Goal: Task Accomplishment & Management: Complete application form

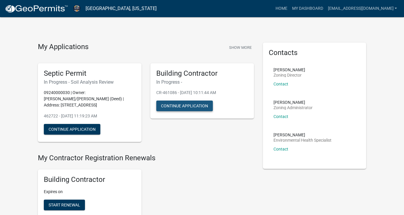
click at [190, 111] on button "Continue Application" at bounding box center [184, 106] width 56 height 11
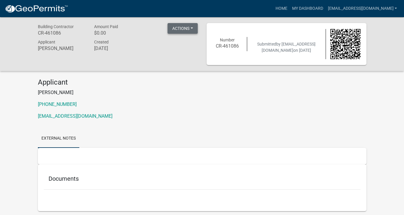
click at [188, 29] on button "Actions" at bounding box center [182, 28] width 30 height 11
click at [258, 35] on div "Submitted by Stromaxconstruction@gmail.com on 8/8/2025" at bounding box center [286, 44] width 78 height 19
click at [327, 54] on div at bounding box center [344, 44] width 39 height 30
click at [334, 51] on img at bounding box center [345, 44] width 30 height 30
click at [191, 28] on button "Actions" at bounding box center [182, 28] width 30 height 11
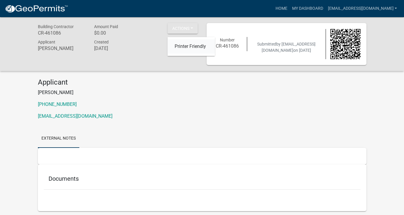
click at [186, 47] on link "Printer Friendly" at bounding box center [190, 47] width 47 height 14
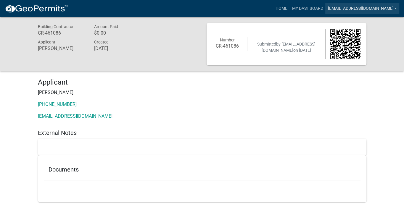
click at [337, 10] on link "[EMAIL_ADDRESS][DOMAIN_NAME]" at bounding box center [362, 8] width 74 height 11
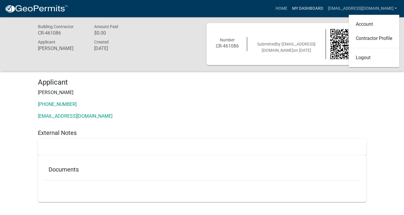
click at [289, 8] on link "My Dashboard" at bounding box center [307, 8] width 36 height 11
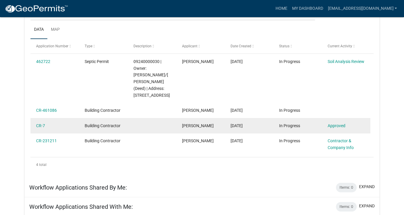
scroll to position [95, 0]
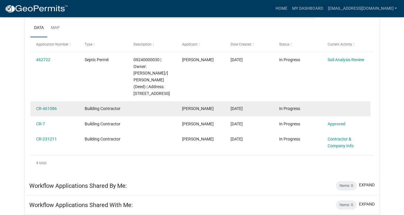
click at [98, 112] on div "Building Contractor" at bounding box center [103, 108] width 37 height 7
click at [287, 112] on div "In Progress" at bounding box center [297, 108] width 37 height 7
click at [285, 111] on span "In Progress" at bounding box center [289, 108] width 21 height 5
click at [51, 111] on link "CR-461086" at bounding box center [46, 108] width 21 height 5
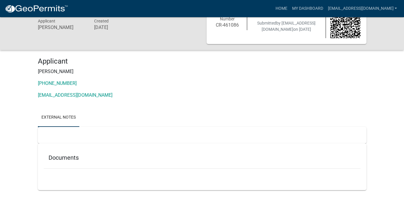
scroll to position [63, 0]
click at [92, 127] on div at bounding box center [202, 135] width 328 height 17
click at [92, 154] on h5 "Documents" at bounding box center [202, 157] width 307 height 7
click at [86, 154] on h5 "Documents" at bounding box center [202, 157] width 307 height 7
drag, startPoint x: 86, startPoint y: 146, endPoint x: 116, endPoint y: 148, distance: 29.6
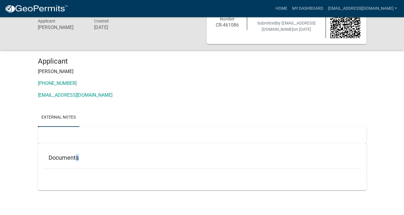
click at [116, 154] on h5 "Documents" at bounding box center [202, 157] width 307 height 7
click at [265, 154] on h5 "Documents" at bounding box center [202, 157] width 307 height 7
click at [73, 127] on div at bounding box center [202, 135] width 328 height 17
click at [69, 128] on div at bounding box center [202, 135] width 328 height 17
click at [68, 151] on div "Documents" at bounding box center [202, 158] width 316 height 19
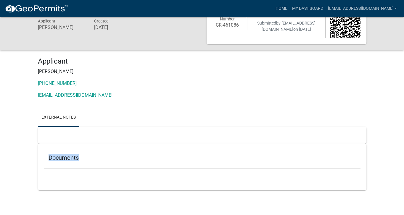
click at [67, 151] on div "Documents" at bounding box center [202, 158] width 316 height 19
drag, startPoint x: 68, startPoint y: 149, endPoint x: 264, endPoint y: 134, distance: 196.4
click at [264, 143] on div "Documents" at bounding box center [202, 166] width 328 height 47
drag, startPoint x: 269, startPoint y: 106, endPoint x: 289, endPoint y: 136, distance: 35.7
click at [273, 118] on div "External Notes Documents" at bounding box center [202, 149] width 328 height 82
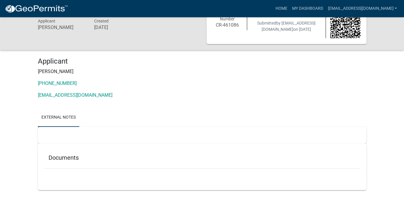
drag, startPoint x: 69, startPoint y: 148, endPoint x: 206, endPoint y: 80, distance: 153.2
click at [207, 79] on div "Applicant Steve Maxwell 515-577-3400 stromaxconstruction@gmail.com External Not…" at bounding box center [201, 127] width 337 height 140
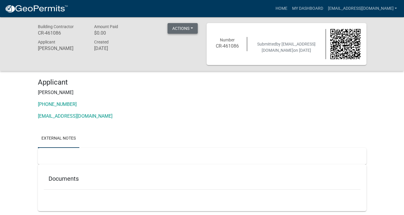
click at [176, 28] on button "Actions" at bounding box center [182, 28] width 30 height 11
click at [158, 125] on div "Applicant Steve Maxwell 515-577-3400 stromaxconstruction@gmail.com" at bounding box center [201, 101] width 337 height 46
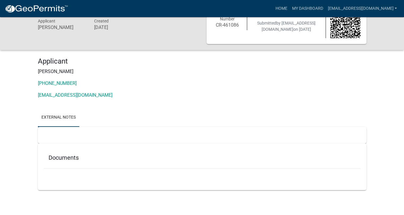
scroll to position [63, 0]
click at [67, 108] on link "External Notes" at bounding box center [58, 117] width 41 height 19
click at [69, 108] on link "External Notes" at bounding box center [58, 117] width 41 height 19
drag, startPoint x: 69, startPoint y: 96, endPoint x: 217, endPoint y: 95, distance: 148.5
click at [217, 108] on ul "External Notes" at bounding box center [202, 117] width 328 height 19
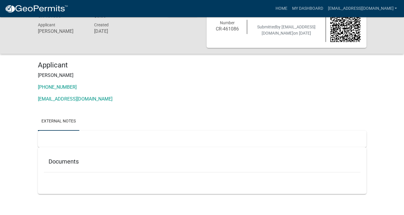
scroll to position [0, 0]
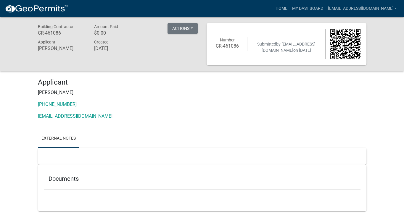
click at [153, 120] on p "[EMAIL_ADDRESS][DOMAIN_NAME]" at bounding box center [202, 116] width 328 height 7
click at [75, 148] on link "External Notes" at bounding box center [58, 138] width 41 height 19
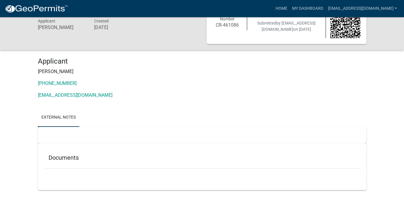
scroll to position [63, 0]
click at [83, 154] on h5 "Documents" at bounding box center [202, 157] width 307 height 7
click at [83, 149] on div "Documents" at bounding box center [202, 158] width 316 height 19
drag, startPoint x: 90, startPoint y: 148, endPoint x: 196, endPoint y: 143, distance: 106.3
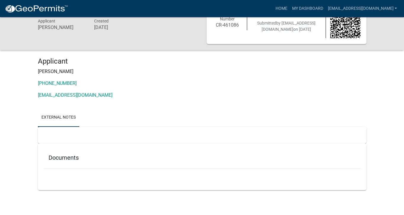
click at [196, 154] on h5 "Documents" at bounding box center [202, 157] width 307 height 7
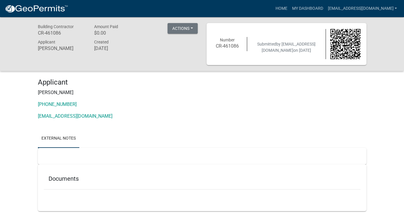
click at [85, 143] on div "Applicant Steve Maxwell 515-577-3400 stromaxconstruction@gmail.com External Not…" at bounding box center [201, 148] width 337 height 140
drag, startPoint x: 192, startPoint y: 29, endPoint x: 188, endPoint y: 30, distance: 4.0
click at [192, 29] on button "Actions" at bounding box center [182, 28] width 30 height 11
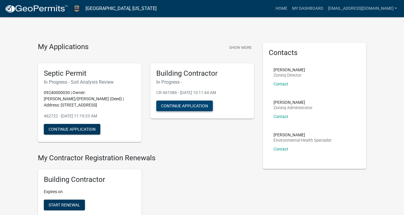
click at [212, 111] on button "Continue Application" at bounding box center [184, 106] width 56 height 11
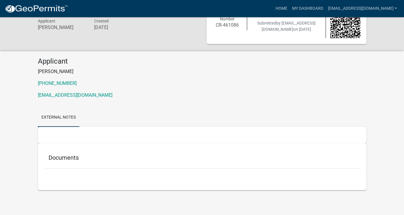
scroll to position [63, 0]
click at [86, 154] on h5 "Documents" at bounding box center [202, 157] width 307 height 7
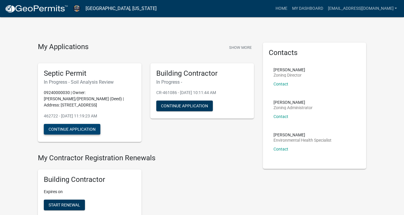
click at [93, 135] on button "Continue Application" at bounding box center [72, 129] width 56 height 11
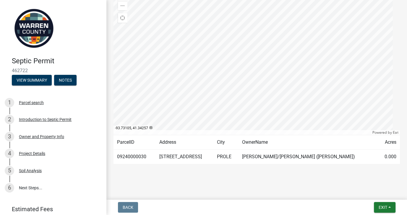
scroll to position [19, 0]
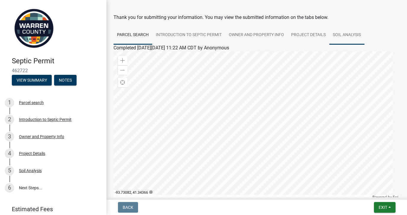
click at [329, 45] on link "Soil Analysis" at bounding box center [346, 35] width 35 height 19
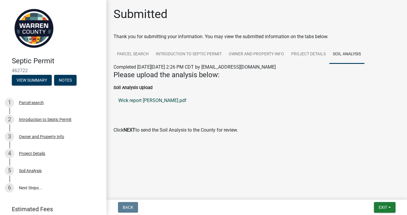
scroll to position [47, 0]
click at [135, 133] on strong "NEXT" at bounding box center [130, 130] width 12 height 6
drag, startPoint x: 378, startPoint y: 125, endPoint x: 361, endPoint y: 129, distance: 17.2
click at [380, 120] on p at bounding box center [257, 118] width 287 height 7
click at [135, 133] on strong "NEXT" at bounding box center [130, 130] width 12 height 6
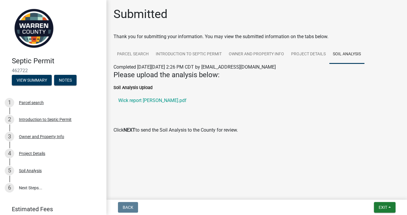
click at [135, 133] on strong "NEXT" at bounding box center [130, 130] width 12 height 6
click at [235, 115] on div "Soil Analysis Upload Wick report Jim Carroll.pdf" at bounding box center [256, 99] width 295 height 31
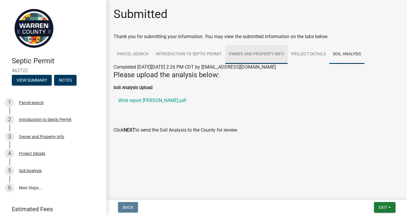
click at [285, 64] on link "Owner and Property Info" at bounding box center [256, 54] width 62 height 19
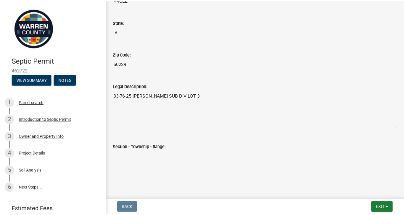
scroll to position [611, 0]
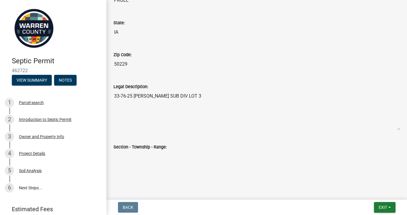
click at [197, 143] on div "Section - Township - Range:" at bounding box center [257, 146] width 287 height 7
click at [167, 145] on label "Section - Township - Range:" at bounding box center [140, 147] width 53 height 4
click at [180, 151] on input "Section - Township - Range:" at bounding box center [257, 157] width 287 height 12
drag, startPoint x: 164, startPoint y: 146, endPoint x: 155, endPoint y: 151, distance: 10.6
click at [155, 151] on input "Section - Township - Range:" at bounding box center [257, 157] width 287 height 12
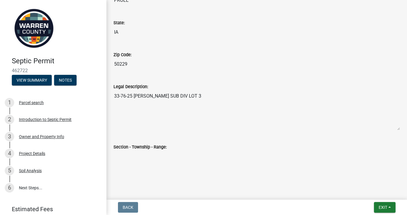
click at [155, 151] on input "Section - Township - Range:" at bounding box center [257, 157] width 287 height 12
click at [183, 143] on div "Section - Township - Range:" at bounding box center [257, 146] width 287 height 7
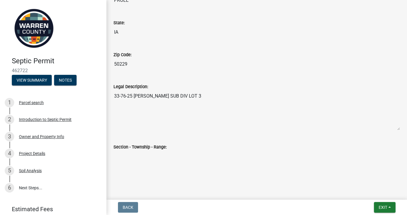
click at [171, 143] on div "Section - Township - Range:" at bounding box center [257, 146] width 287 height 7
drag, startPoint x: 171, startPoint y: 143, endPoint x: 202, endPoint y: 75, distance: 74.4
click at [202, 90] on textarea "33-76-25 DAVITT SUB DIV LOT 3" at bounding box center [257, 110] width 287 height 40
click at [167, 145] on label "Section - Township - Range:" at bounding box center [140, 147] width 53 height 4
click at [173, 151] on input "Section - Township - Range:" at bounding box center [257, 157] width 287 height 12
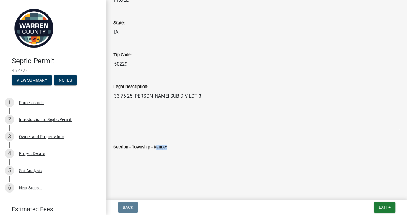
click at [167, 145] on label "Section - Township - Range:" at bounding box center [140, 147] width 53 height 4
click at [173, 151] on input "Section - Township - Range:" at bounding box center [257, 157] width 287 height 12
drag, startPoint x: 173, startPoint y: 141, endPoint x: 192, endPoint y: 153, distance: 22.8
click at [192, 153] on input "Section - Township - Range:" at bounding box center [257, 157] width 287 height 12
click at [379, 205] on span "Exit" at bounding box center [383, 207] width 9 height 5
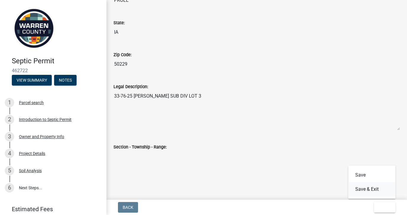
click at [363, 183] on button "Save & Exit" at bounding box center [371, 189] width 47 height 14
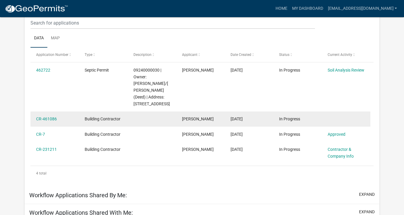
scroll to position [82, 0]
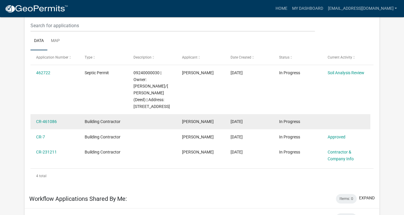
click at [96, 125] on div "Building Contractor" at bounding box center [103, 121] width 37 height 7
click at [287, 124] on span "In Progress" at bounding box center [289, 121] width 21 height 5
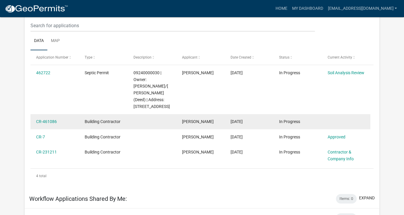
drag, startPoint x: 287, startPoint y: 147, endPoint x: 284, endPoint y: 150, distance: 4.6
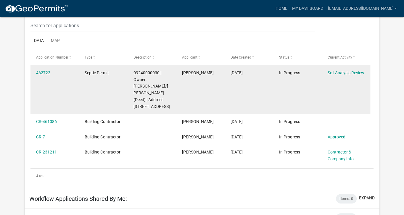
drag, startPoint x: 284, startPoint y: 150, endPoint x: 260, endPoint y: 134, distance: 28.4
click at [261, 114] on datatable-body-cell "08/12/2025" at bounding box center [248, 89] width 49 height 49
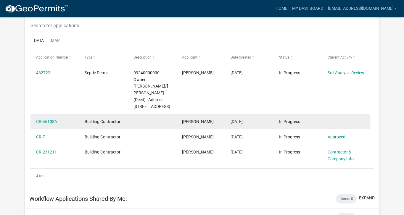
click at [99, 125] on div "Building Contractor" at bounding box center [103, 121] width 37 height 7
click at [54, 124] on link "CR-461086" at bounding box center [46, 121] width 21 height 5
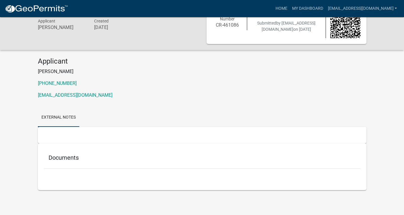
scroll to position [63, 0]
click at [81, 127] on div at bounding box center [202, 135] width 328 height 17
click at [83, 127] on div at bounding box center [202, 135] width 328 height 17
click at [85, 154] on h5 "Documents" at bounding box center [202, 157] width 307 height 7
click at [86, 154] on h5 "Documents" at bounding box center [202, 157] width 307 height 7
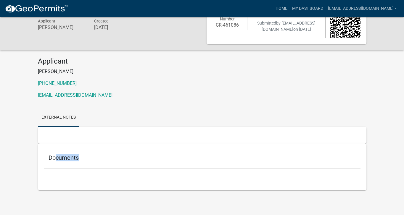
drag, startPoint x: 88, startPoint y: 147, endPoint x: 62, endPoint y: 147, distance: 26.6
click at [62, 154] on h5 "Documents" at bounding box center [202, 157] width 307 height 7
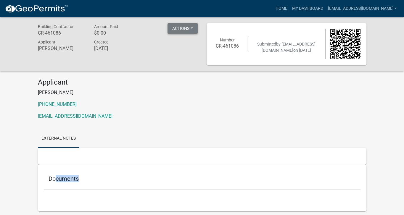
click at [191, 29] on button "Actions" at bounding box center [182, 28] width 30 height 11
click at [178, 27] on button "Actions" at bounding box center [182, 28] width 30 height 11
click at [289, 9] on link "My Dashboard" at bounding box center [307, 8] width 36 height 11
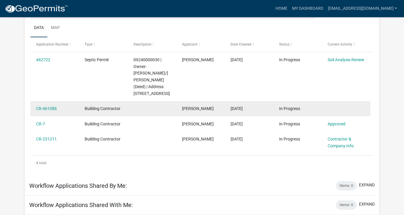
scroll to position [82, 0]
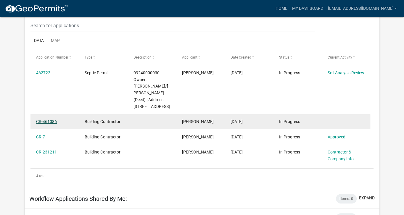
click at [53, 124] on link "CR-461086" at bounding box center [46, 121] width 21 height 5
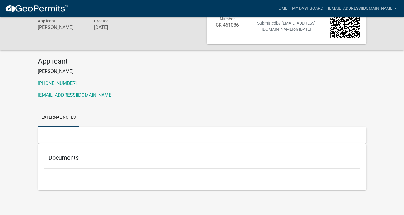
scroll to position [63, 0]
click at [274, 154] on h5 "Documents" at bounding box center [202, 157] width 307 height 7
click at [91, 154] on h5 "Documents" at bounding box center [202, 157] width 307 height 7
click at [88, 154] on h5 "Documents" at bounding box center [202, 157] width 307 height 7
drag, startPoint x: 89, startPoint y: 146, endPoint x: 49, endPoint y: 144, distance: 40.0
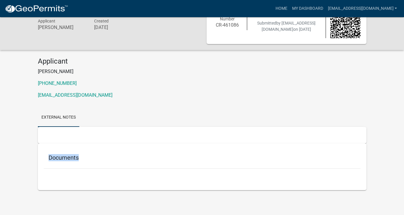
click at [49, 149] on div "Documents" at bounding box center [202, 158] width 316 height 19
drag, startPoint x: 53, startPoint y: 140, endPoint x: 193, endPoint y: 135, distance: 140.6
click at [193, 143] on div "Documents" at bounding box center [202, 166] width 328 height 47
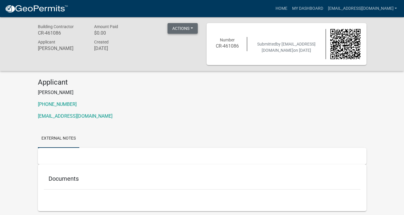
click at [190, 32] on button "Actions" at bounding box center [182, 28] width 30 height 11
click at [189, 30] on button "Actions" at bounding box center [182, 28] width 30 height 11
click at [289, 12] on link "My Dashboard" at bounding box center [307, 8] width 36 height 11
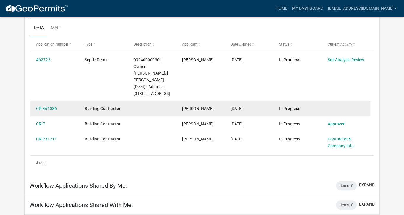
scroll to position [82, 0]
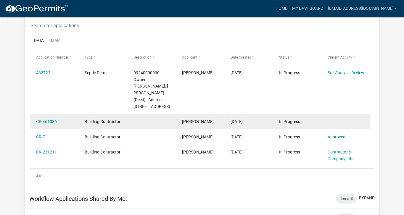
click at [97, 124] on span "Building Contractor" at bounding box center [103, 121] width 36 height 5
drag, startPoint x: 97, startPoint y: 148, endPoint x: 96, endPoint y: 153, distance: 5.7
click at [96, 124] on span "Building Contractor" at bounding box center [103, 121] width 36 height 5
click at [45, 124] on link "CR-461086" at bounding box center [46, 121] width 21 height 5
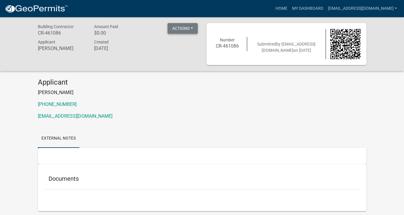
click at [182, 28] on button "Actions" at bounding box center [182, 28] width 30 height 11
click at [188, 29] on button "Actions" at bounding box center [182, 28] width 30 height 11
click at [201, 148] on ul "External Notes" at bounding box center [202, 138] width 328 height 19
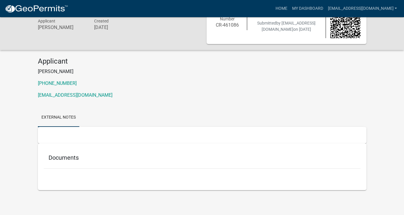
click at [87, 154] on h5 "Documents" at bounding box center [202, 157] width 307 height 7
click at [84, 80] on div "Applicant Steve Maxwell 515-577-3400 stromaxconstruction@gmail.com External Not…" at bounding box center [201, 127] width 337 height 140
click at [79, 108] on link "External Notes" at bounding box center [58, 117] width 41 height 19
click at [88, 127] on div at bounding box center [202, 135] width 328 height 17
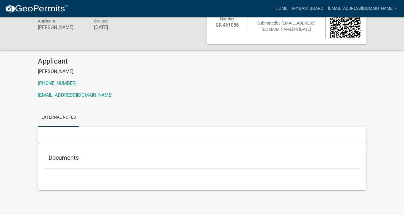
click at [86, 143] on div "Documents" at bounding box center [202, 166] width 328 height 47
click at [75, 154] on h5 "Documents" at bounding box center [202, 157] width 307 height 7
drag, startPoint x: 75, startPoint y: 148, endPoint x: 49, endPoint y: 139, distance: 28.0
click at [49, 149] on div "Documents" at bounding box center [202, 158] width 316 height 19
click at [164, 59] on div "Applicant Steve Maxwell 515-577-3400 stromaxconstruction@gmail.com" at bounding box center [201, 80] width 337 height 46
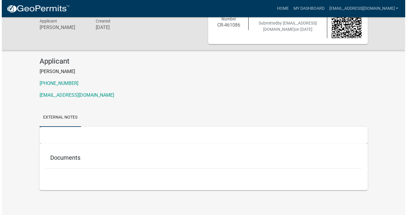
scroll to position [0, 0]
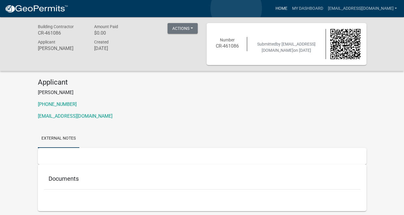
click at [273, 8] on link "Home" at bounding box center [281, 8] width 17 height 11
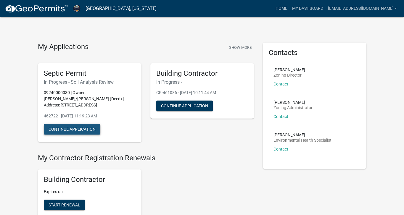
click at [99, 135] on button "Continue Application" at bounding box center [72, 129] width 56 height 11
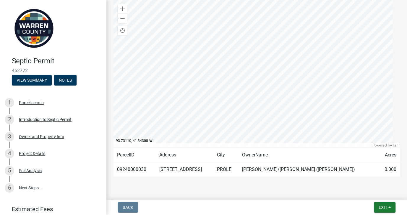
scroll to position [138, 0]
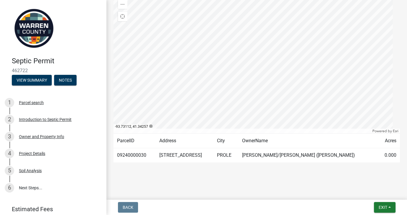
click at [269, 148] on td "ALLEN, RANDI R/BRYAN R (Deed)" at bounding box center [309, 155] width 140 height 14
click at [202, 148] on td "12616 R45 HWY" at bounding box center [185, 155] width 58 height 14
click at [134, 148] on td "09240000030" at bounding box center [135, 155] width 42 height 14
click at [379, 205] on span "Exit" at bounding box center [383, 207] width 9 height 5
click at [359, 186] on button "Save & Exit" at bounding box center [371, 189] width 47 height 14
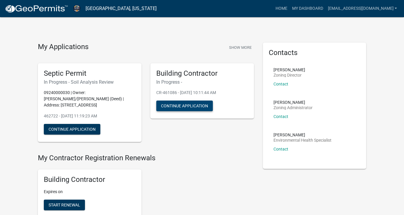
click at [211, 111] on button "Continue Application" at bounding box center [184, 106] width 56 height 11
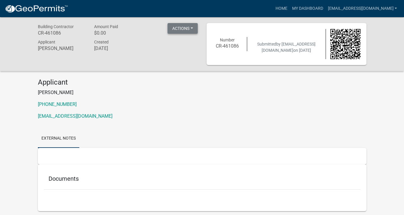
click at [183, 33] on button "Actions" at bounding box center [182, 28] width 30 height 11
click at [189, 29] on button "Actions" at bounding box center [182, 28] width 30 height 11
click at [188, 30] on button "Actions" at bounding box center [182, 28] width 30 height 11
click at [182, 31] on button "Actions" at bounding box center [182, 28] width 30 height 11
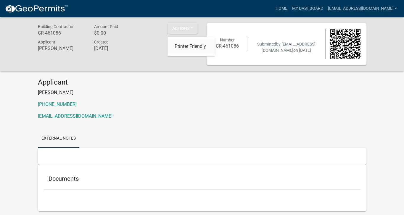
click at [188, 50] on link "Printer Friendly" at bounding box center [190, 47] width 47 height 14
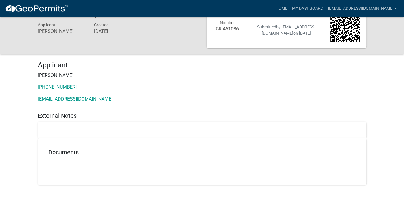
scroll to position [43, 0]
click at [58, 124] on div at bounding box center [202, 130] width 328 height 17
click at [63, 112] on h5 "External Notes" at bounding box center [202, 115] width 328 height 7
click at [79, 112] on h5 "External Notes" at bounding box center [202, 115] width 328 height 7
drag, startPoint x: 96, startPoint y: 109, endPoint x: 35, endPoint y: 129, distance: 64.3
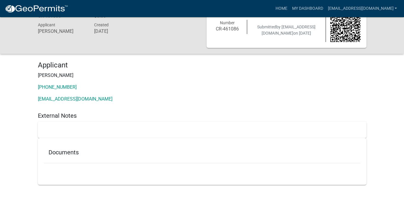
click at [35, 123] on div "External Notes Documents" at bounding box center [201, 148] width 337 height 73
drag, startPoint x: 38, startPoint y: 138, endPoint x: 38, endPoint y: 144, distance: 5.6
click at [37, 138] on div "External Notes Documents" at bounding box center [201, 148] width 337 height 73
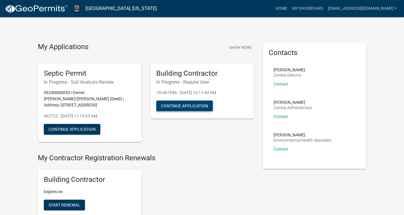
click at [205, 111] on button "Continue Application" at bounding box center [184, 106] width 56 height 11
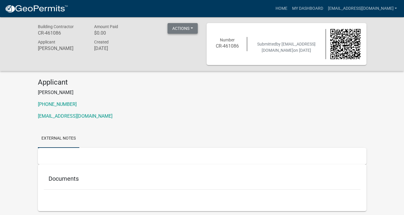
click at [183, 32] on button "Actions" at bounding box center [182, 28] width 30 height 11
click at [198, 87] on h4 "Applicant" at bounding box center [202, 82] width 328 height 9
click at [185, 30] on button "Actions" at bounding box center [182, 28] width 30 height 11
click at [15, 53] on div "Building Contractor CR-461086 Amount Paid $0.00 Actions Printer Friendly Applic…" at bounding box center [202, 44] width 404 height 54
click at [11, 34] on div "Building Contractor CR-461086 Amount Paid $0.00 Actions Printer Friendly Applic…" at bounding box center [202, 44] width 404 height 54
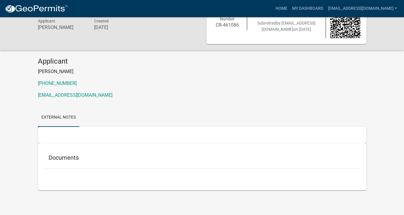
scroll to position [63, 0]
